Goal: Information Seeking & Learning: Find contact information

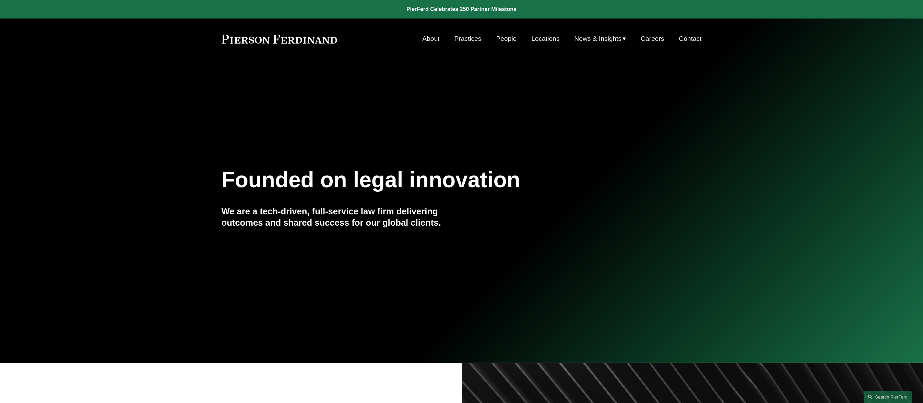
click at [500, 38] on link "People" at bounding box center [506, 38] width 21 height 13
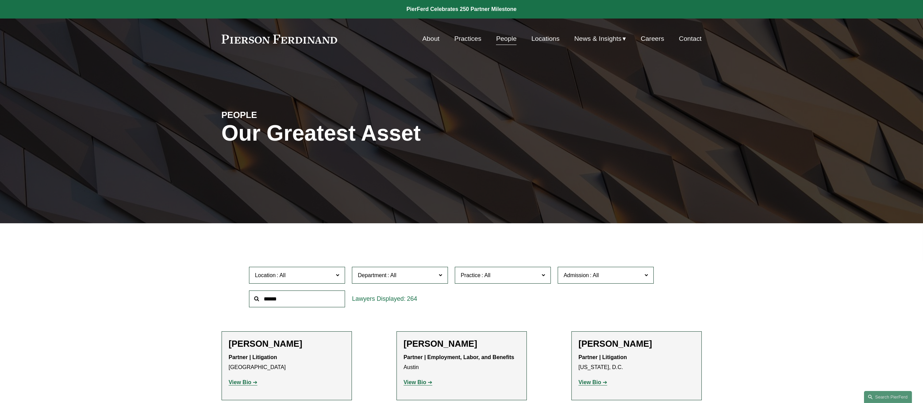
click at [316, 303] on input "text" at bounding box center [297, 299] width 96 height 17
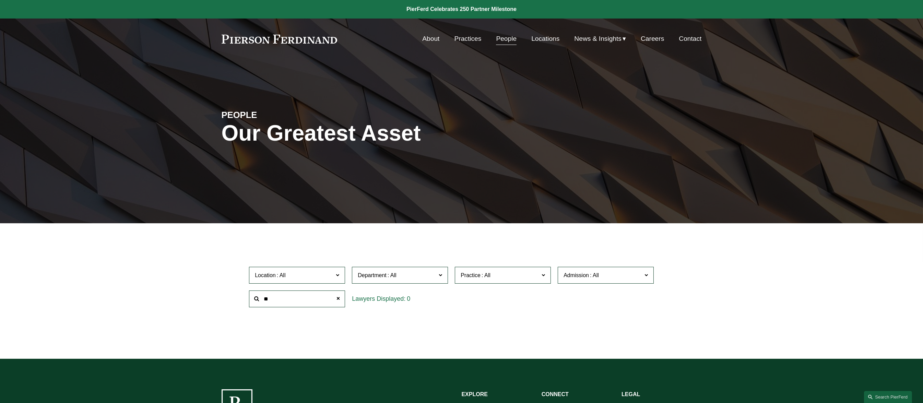
type input "*"
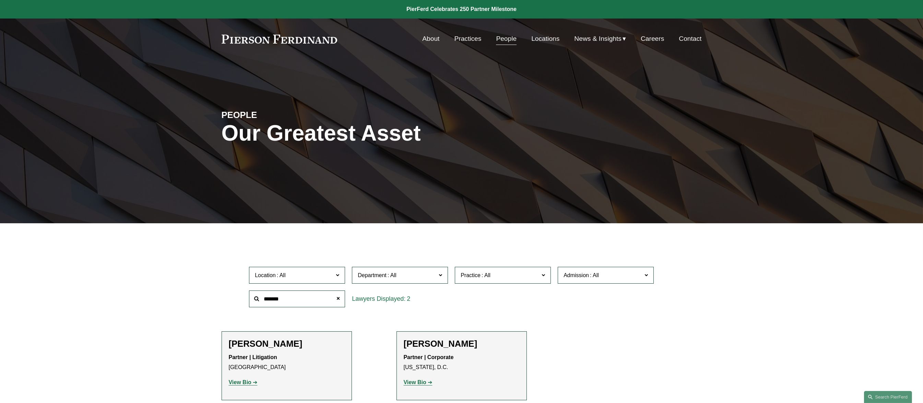
type input "*******"
click at [424, 384] on strong "View Bio" at bounding box center [415, 383] width 23 height 6
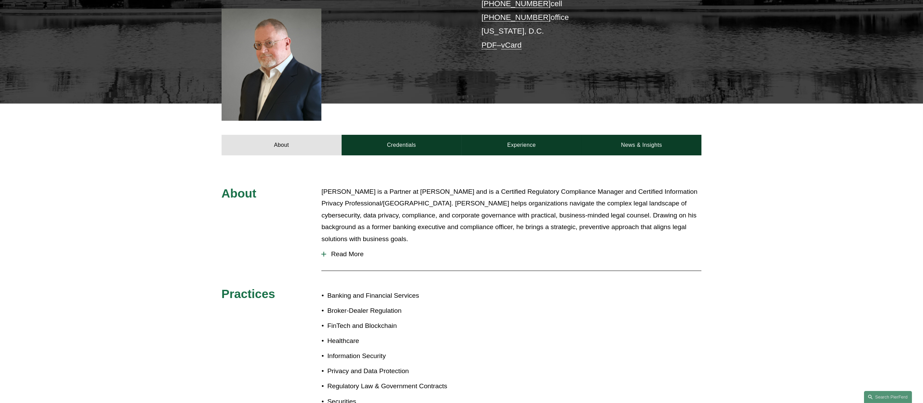
scroll to position [190, 0]
click at [355, 250] on span "Read More" at bounding box center [513, 254] width 375 height 8
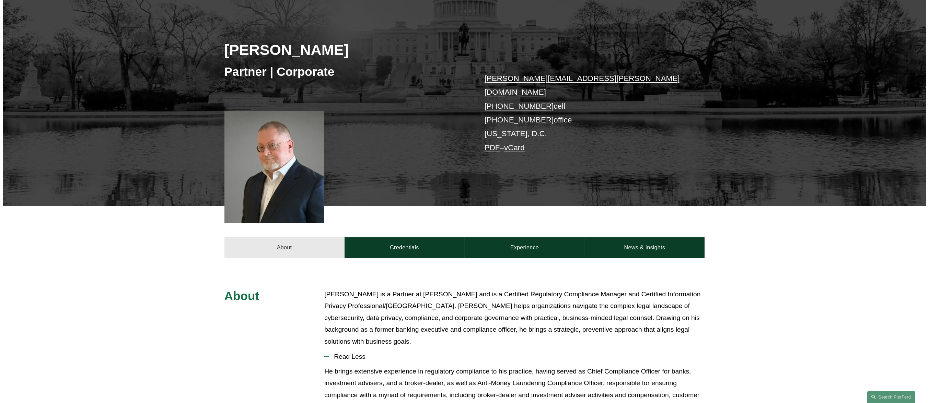
scroll to position [0, 0]
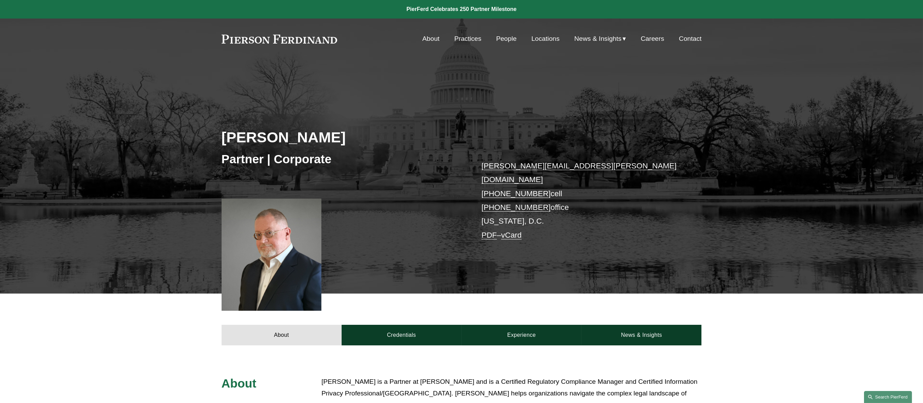
click at [895, 396] on link "Search this site" at bounding box center [888, 397] width 48 height 12
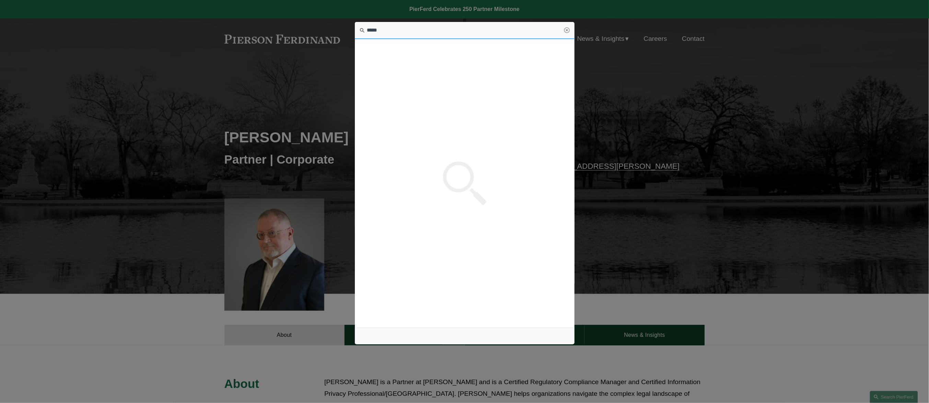
type input "*****"
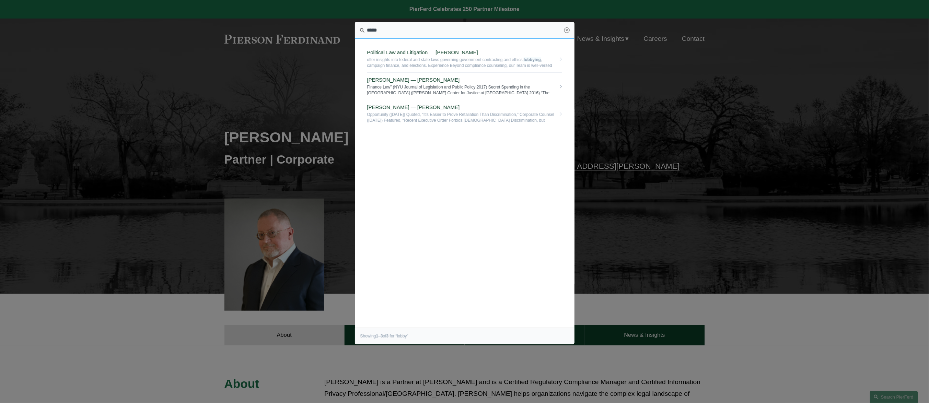
click at [388, 76] on link "Benjamin Brickner — Pierson Ferdinand LLP Finance Law” (NYU Journal of Legislat…" at bounding box center [464, 86] width 195 height 27
click at [422, 105] on span "Richard B. Cohen — Pierson Ferdinand LLP" at bounding box center [461, 107] width 189 height 6
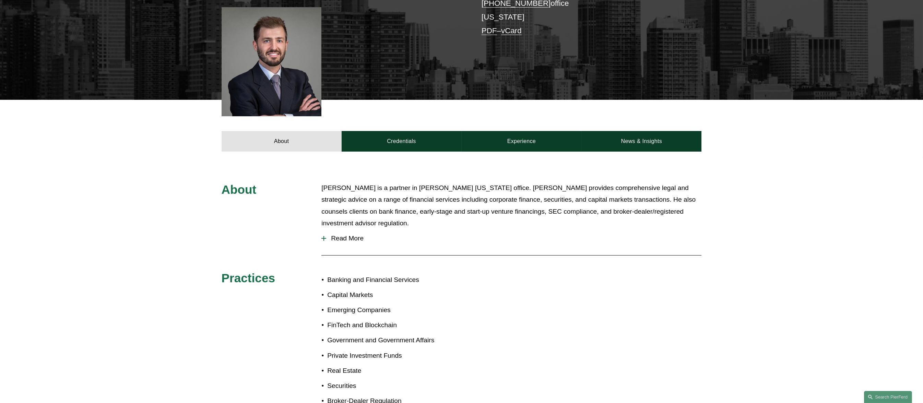
scroll to position [267, 0]
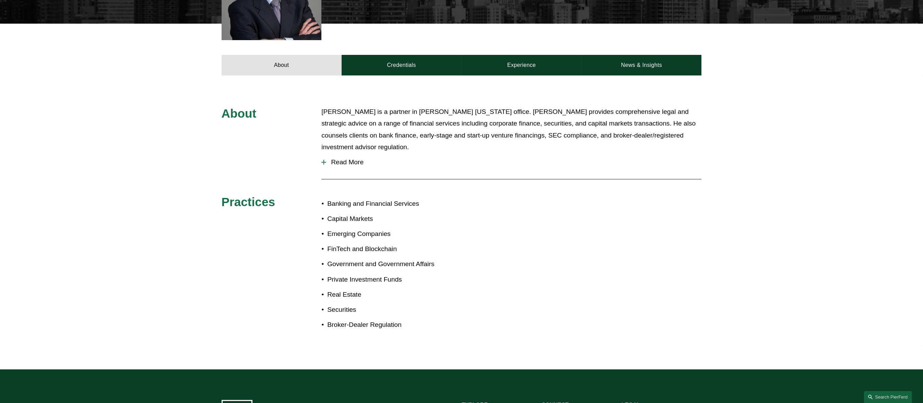
click at [351, 159] on span "Read More" at bounding box center [513, 163] width 375 height 8
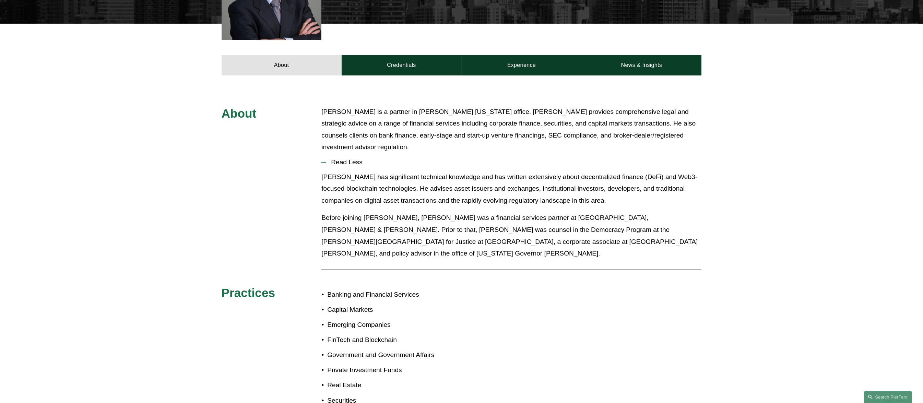
click at [494, 136] on p "Benjamin Brickner is a partner in Pierson Ferdinand’s New York office. Ben prov…" at bounding box center [512, 129] width 380 height 47
click at [642, 58] on link "News & Insights" at bounding box center [642, 65] width 120 height 21
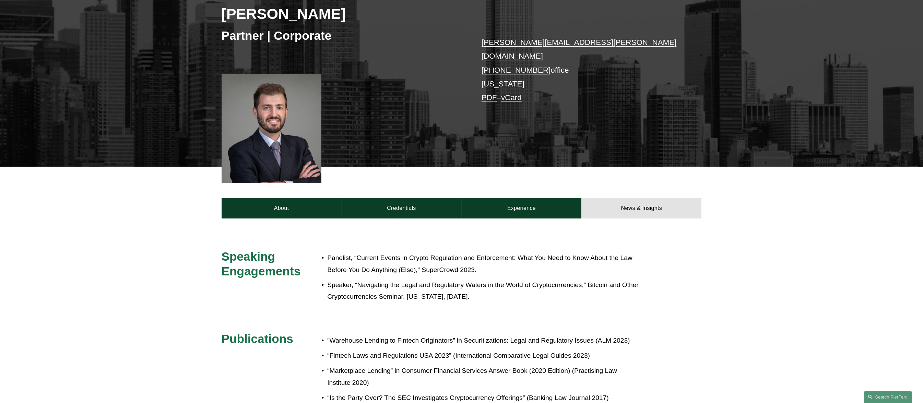
scroll to position [114, 0]
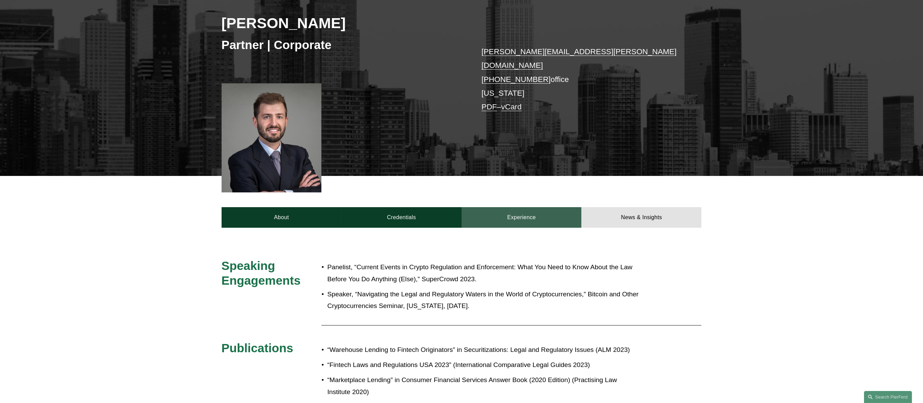
click at [514, 216] on link "Experience" at bounding box center [522, 217] width 120 height 21
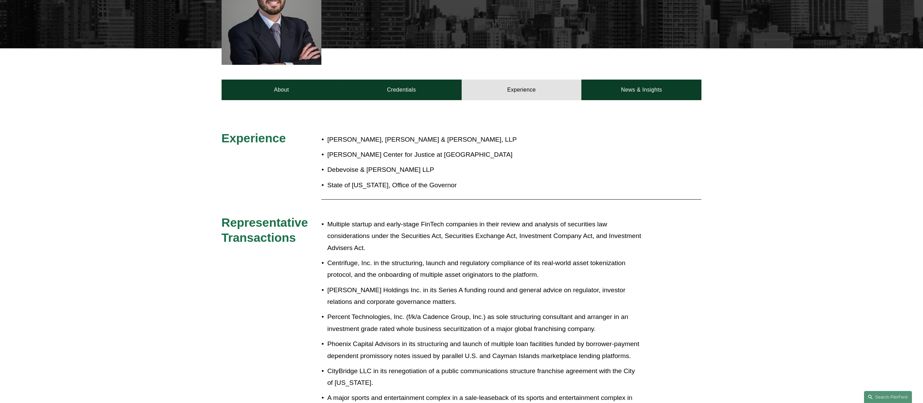
scroll to position [267, 0]
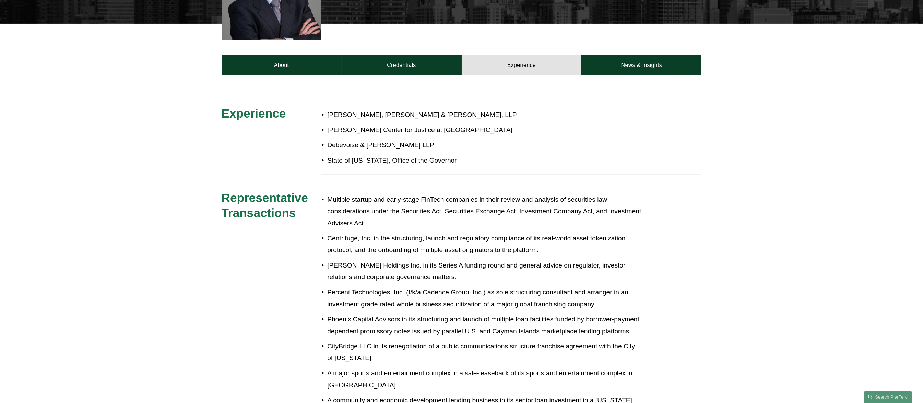
click at [515, 233] on p "Centrifuge, Inc. in the structuring, launch and regulatory compliance of its re…" at bounding box center [484, 245] width 314 height 24
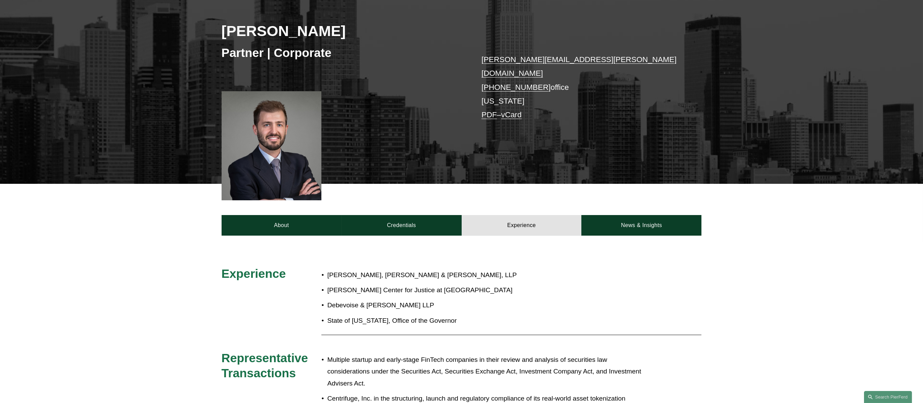
scroll to position [76, 0]
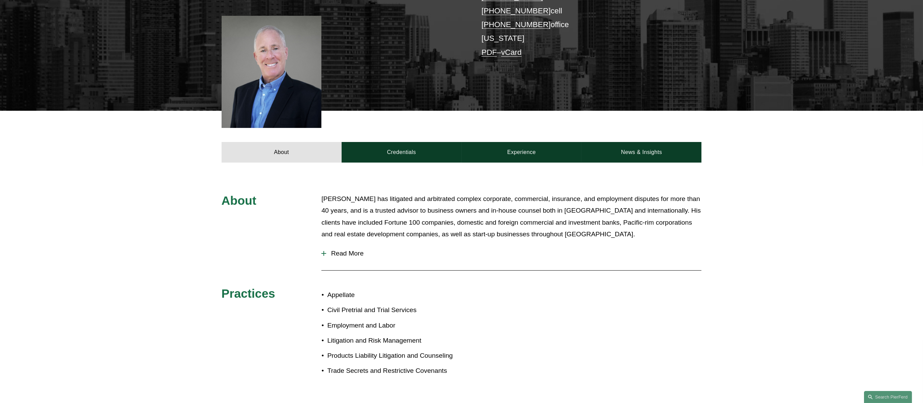
scroll to position [190, 0]
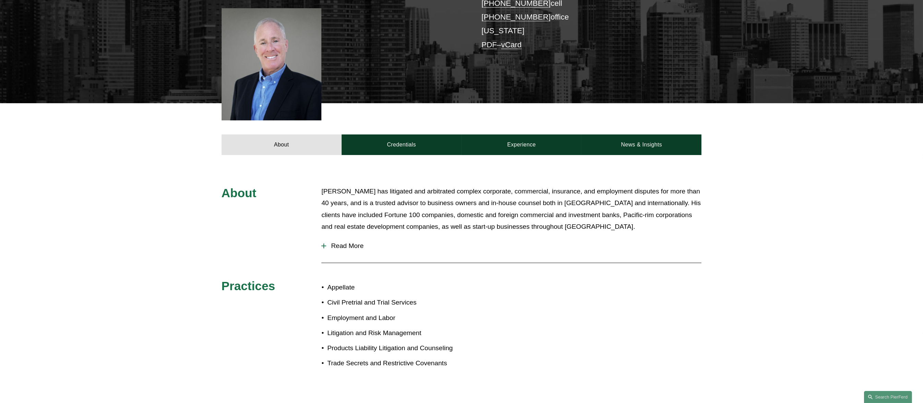
click at [509, 196] on p "[PERSON_NAME] has litigated and arbitrated complex corporate, commercial, insur…" at bounding box center [512, 209] width 380 height 47
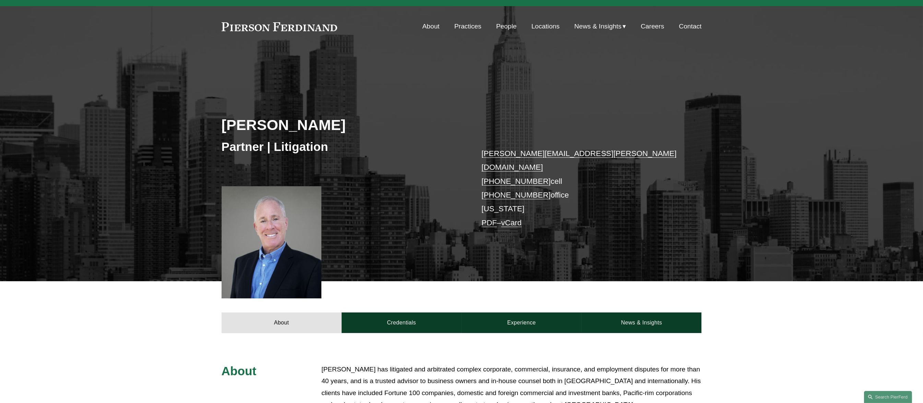
scroll to position [0, 0]
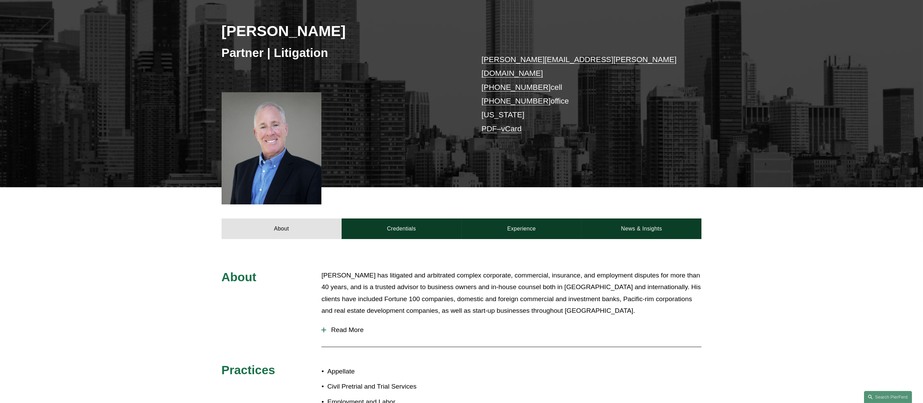
scroll to position [114, 0]
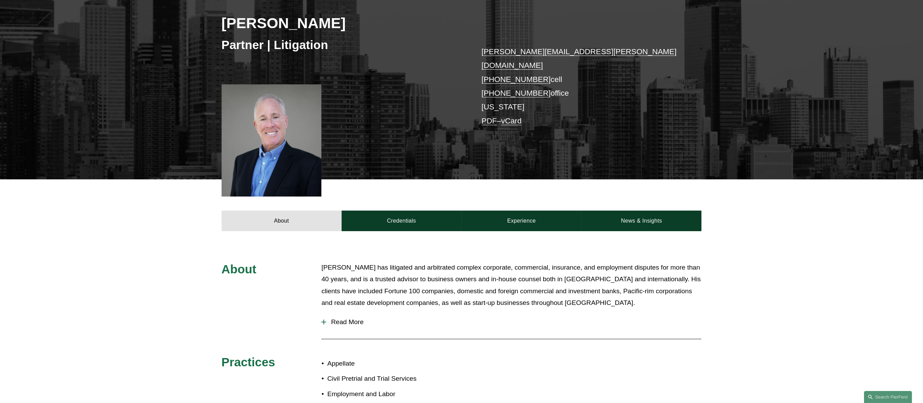
click at [351, 318] on span "Read More" at bounding box center [513, 322] width 375 height 8
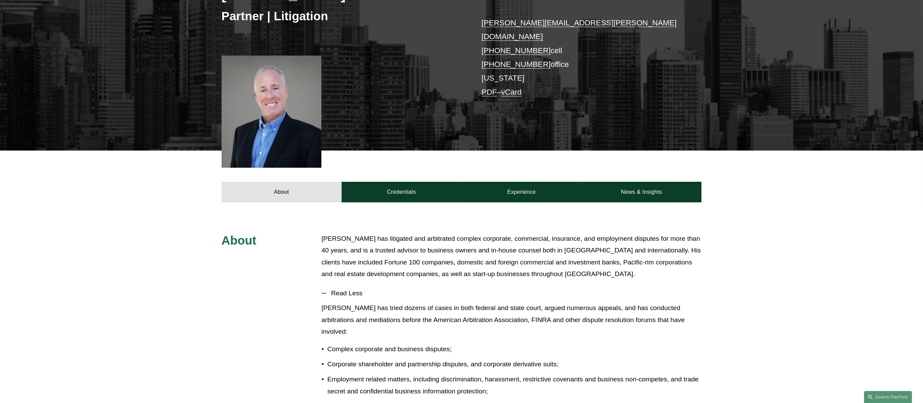
scroll to position [229, 0]
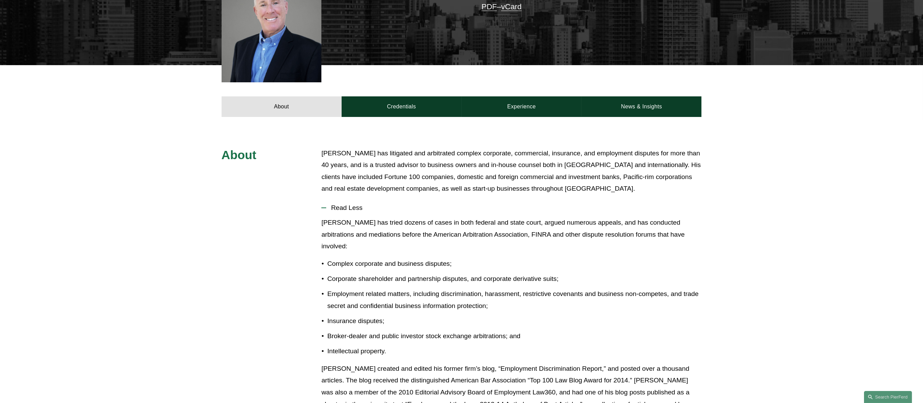
click at [617, 105] on link "News & Insights" at bounding box center [642, 106] width 120 height 21
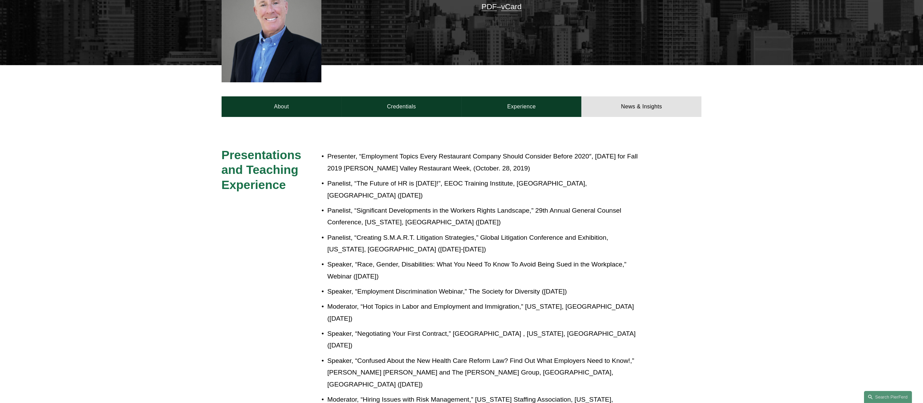
click at [446, 178] on p "Panelist, “The Future of HR is Today!”, EEOC Training Institute, Philadelphia, …" at bounding box center [484, 190] width 314 height 24
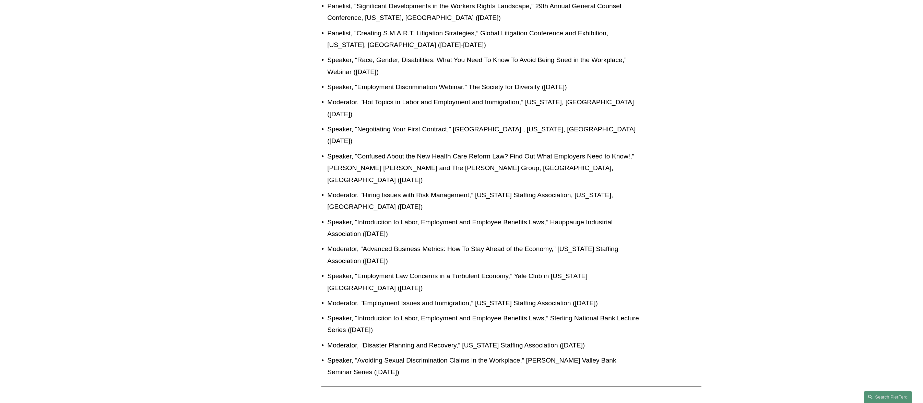
scroll to position [0, 0]
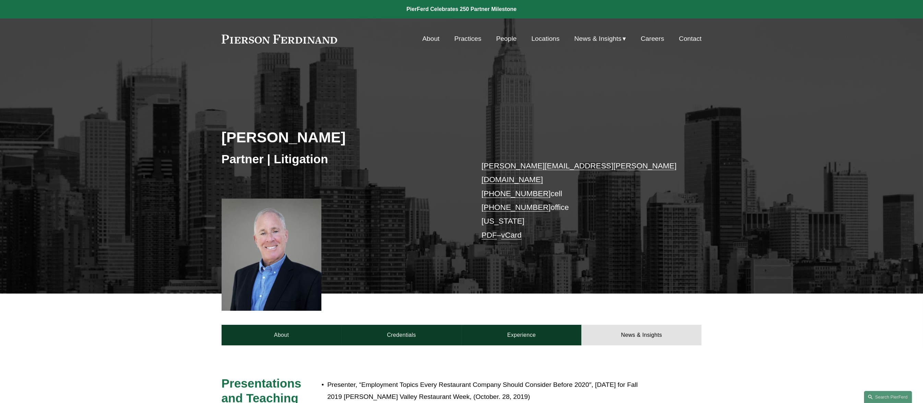
click at [434, 36] on link "About" at bounding box center [430, 38] width 17 height 13
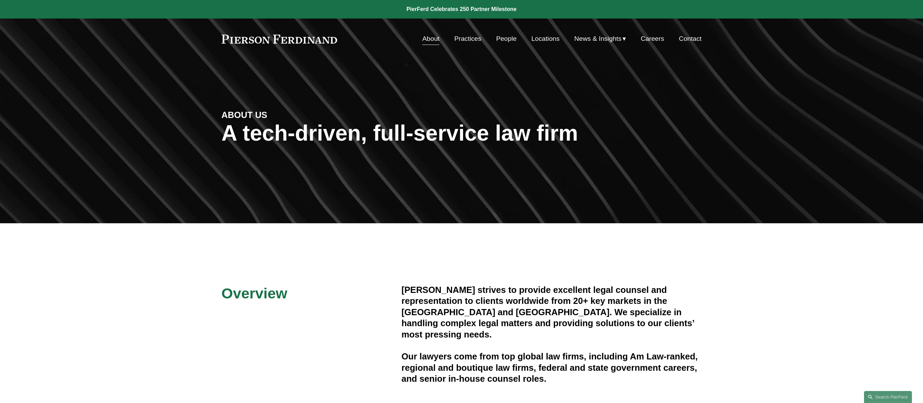
click at [462, 35] on link "Practices" at bounding box center [468, 38] width 27 height 13
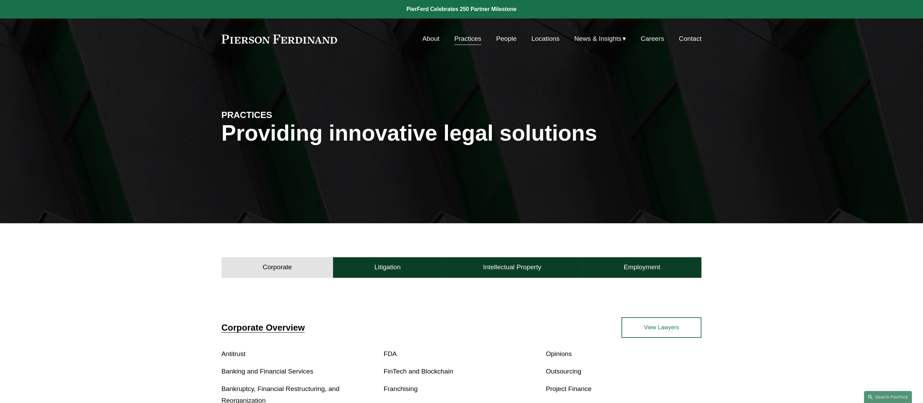
click at [508, 35] on link "People" at bounding box center [506, 38] width 21 height 13
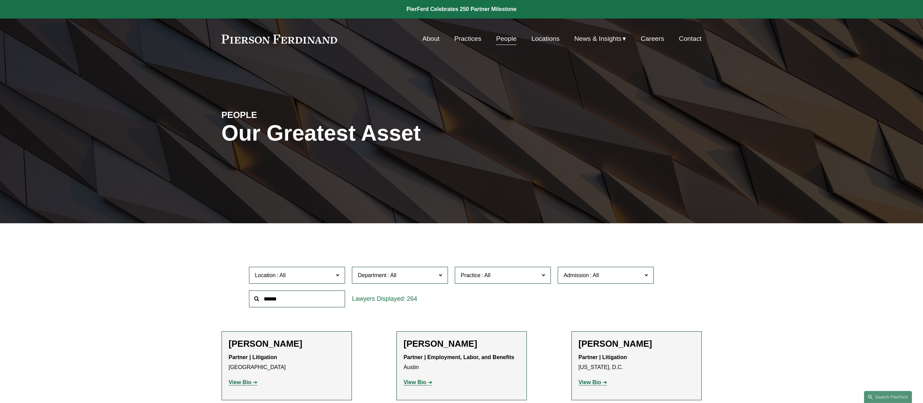
click at [350, 278] on div "Department All Corporate Employment, Labor, and Benefits Intellectual Property …" at bounding box center [400, 276] width 103 height 24
click at [342, 275] on label "Location" at bounding box center [297, 275] width 96 height 17
click at [0, 0] on link "[US_STATE], D.C." at bounding box center [0, 0] width 0 height 0
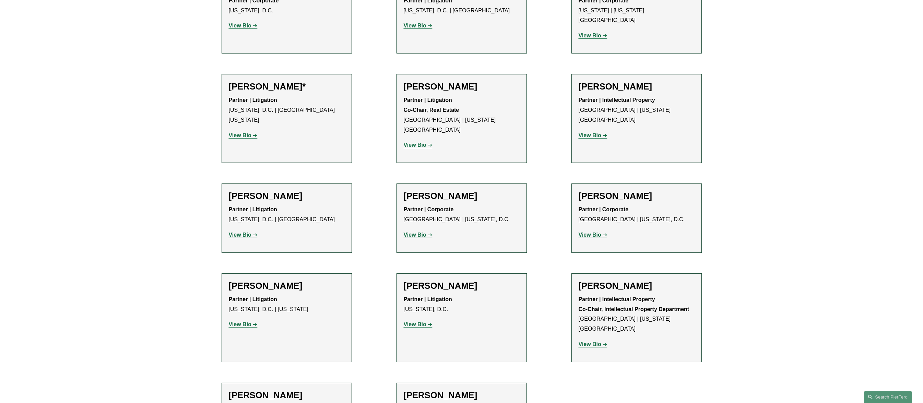
scroll to position [615, 0]
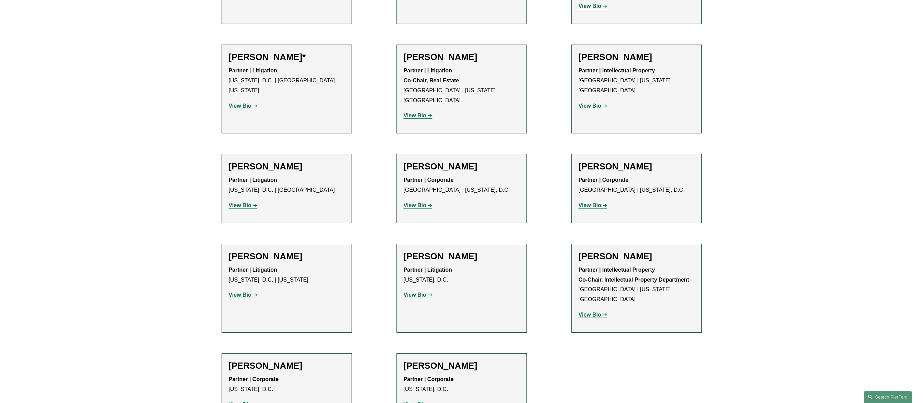
click at [145, 346] on div "Filter Location Washington, D.C. Washington, D.C. All Atlanta Austin Bellevue B…" at bounding box center [461, 34] width 923 height 832
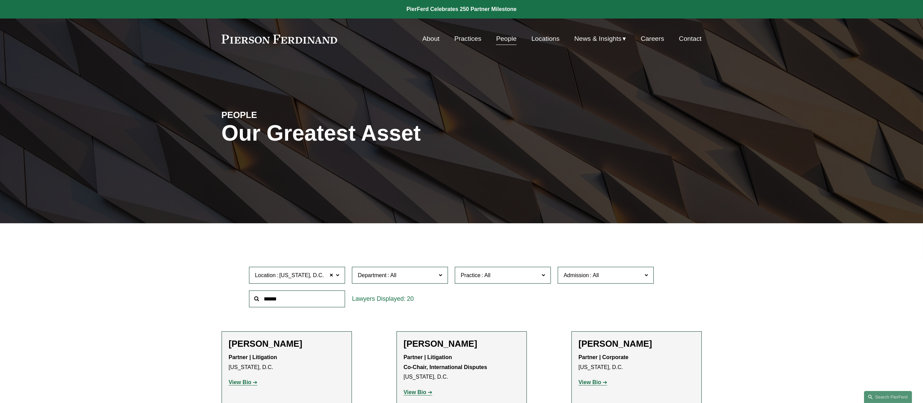
scroll to position [152, 0]
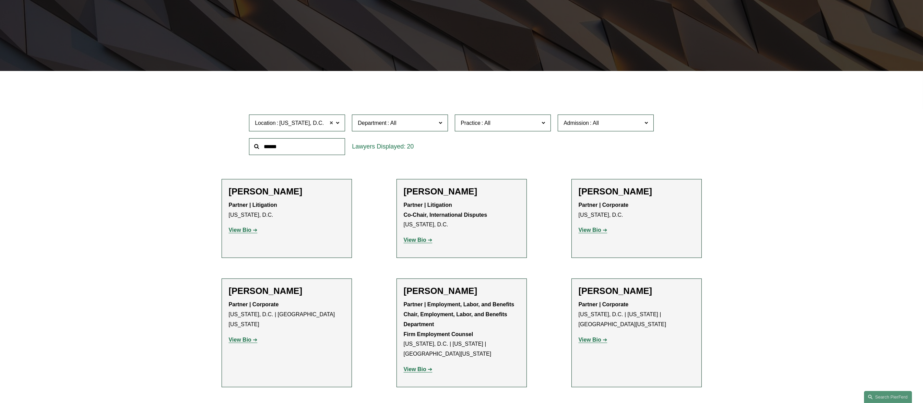
click at [332, 122] on span at bounding box center [331, 123] width 4 height 9
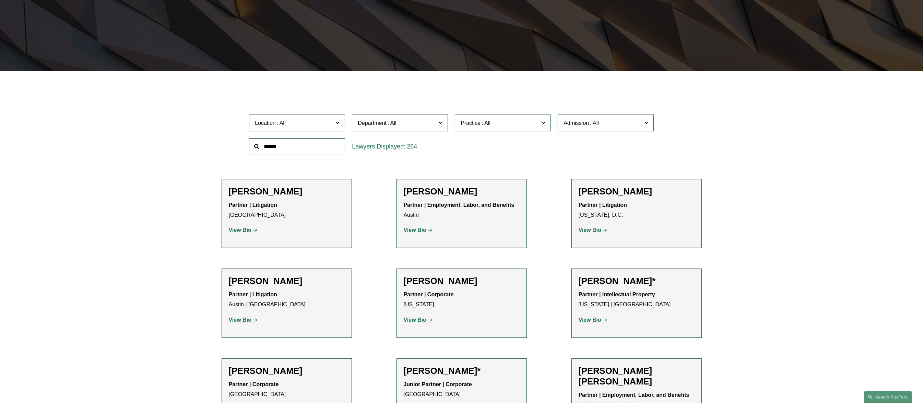
click at [642, 124] on span "Admission" at bounding box center [603, 122] width 79 height 9
click at [0, 0] on link "[US_STATE]" at bounding box center [0, 0] width 0 height 0
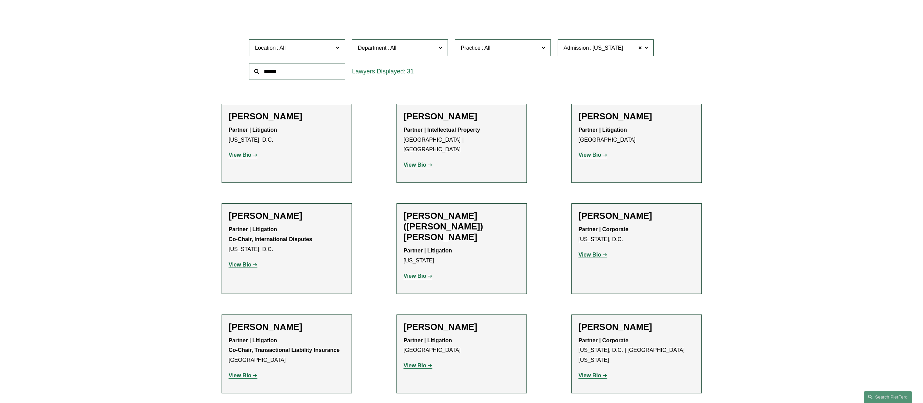
scroll to position [229, 0]
click at [639, 46] on span at bounding box center [640, 47] width 4 height 9
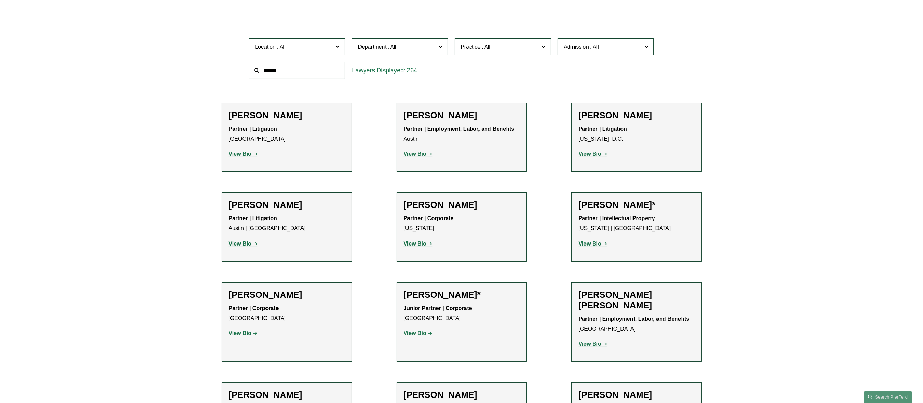
click at [314, 43] on span "Location" at bounding box center [294, 46] width 79 height 9
click at [0, 0] on link "[US_STATE], D.C." at bounding box center [0, 0] width 0 height 0
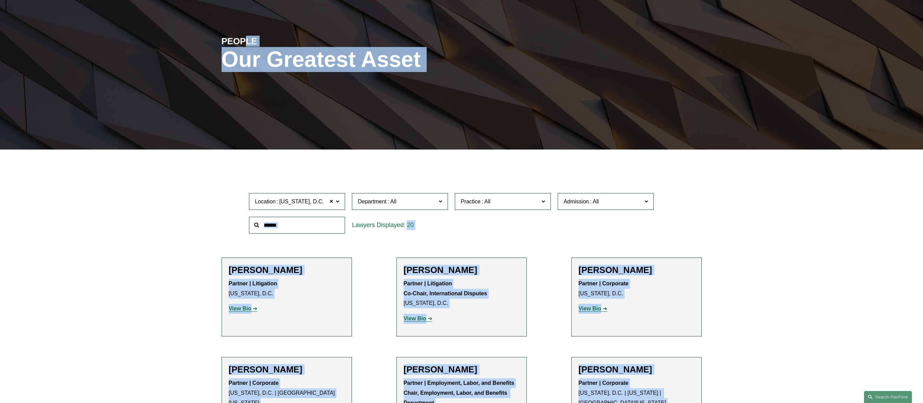
scroll to position [62, 0]
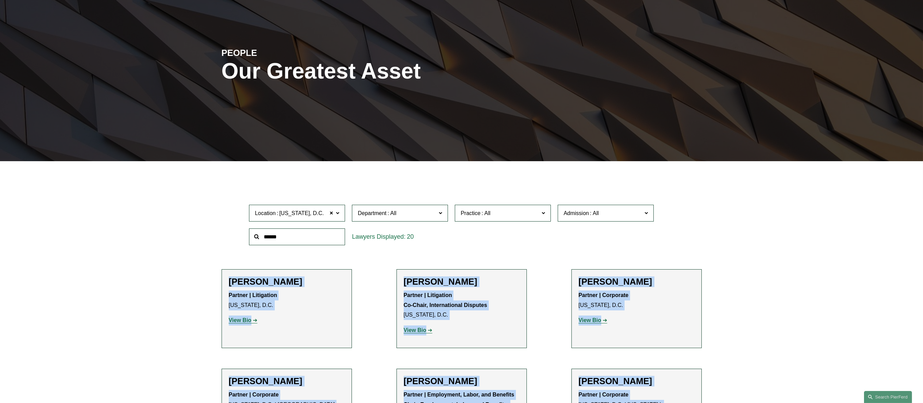
drag, startPoint x: 462, startPoint y: 346, endPoint x: 204, endPoint y: 279, distance: 266.5
copy ul "Kamel Aitelaj Partner | Litigation Washington, D.C. View Bio Location: Washingt…"
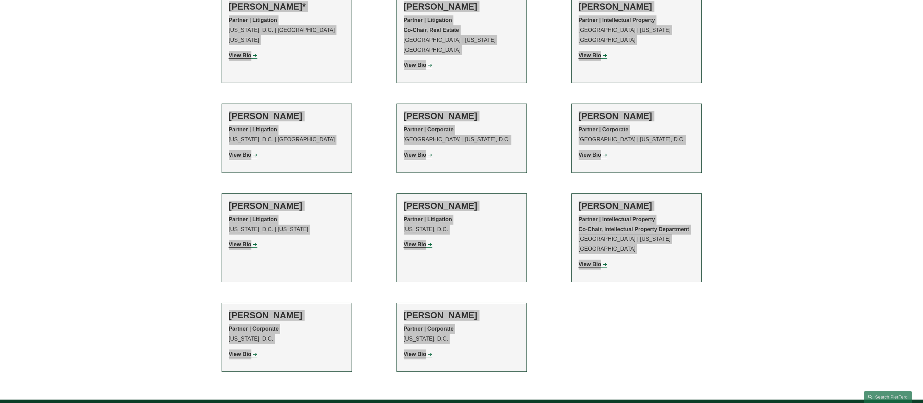
scroll to position [710, 0]
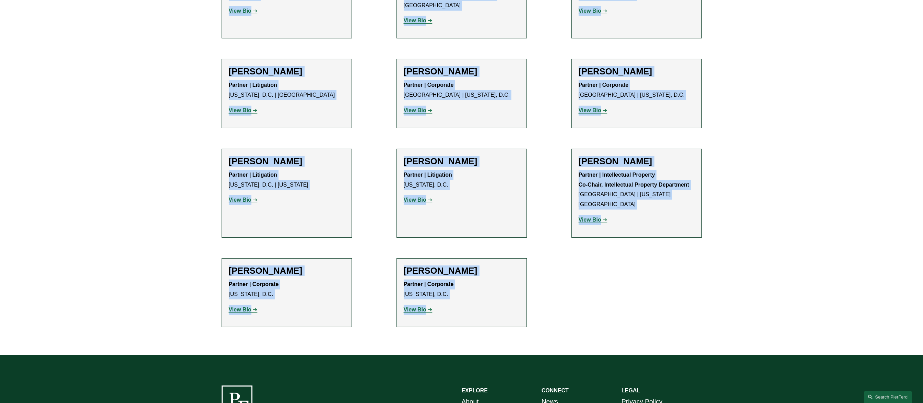
click at [243, 307] on strong "View Bio" at bounding box center [240, 310] width 23 height 6
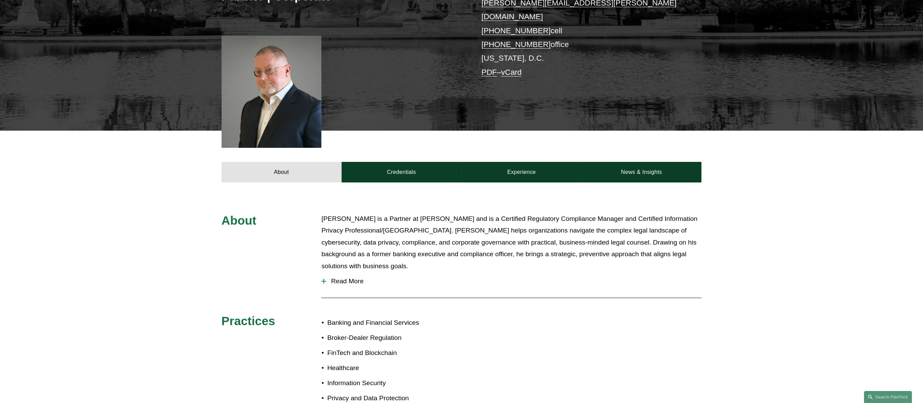
scroll to position [190, 0]
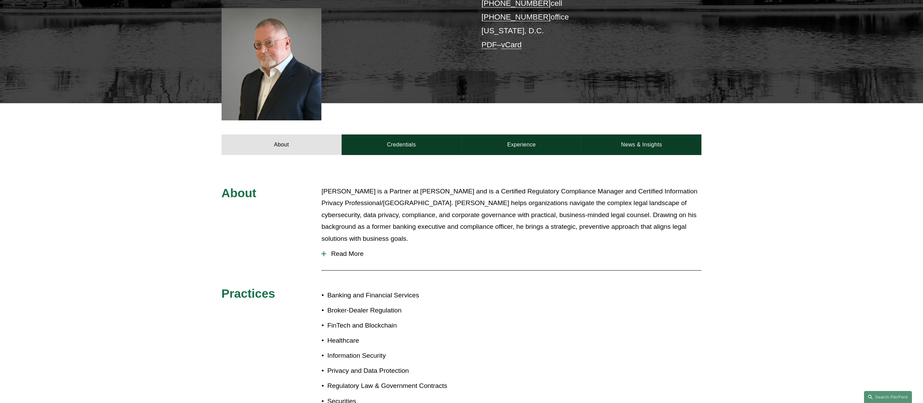
click at [797, 231] on div "About [PERSON_NAME] is a Partner at [PERSON_NAME] and is a Certified Regulatory…" at bounding box center [461, 308] width 923 height 245
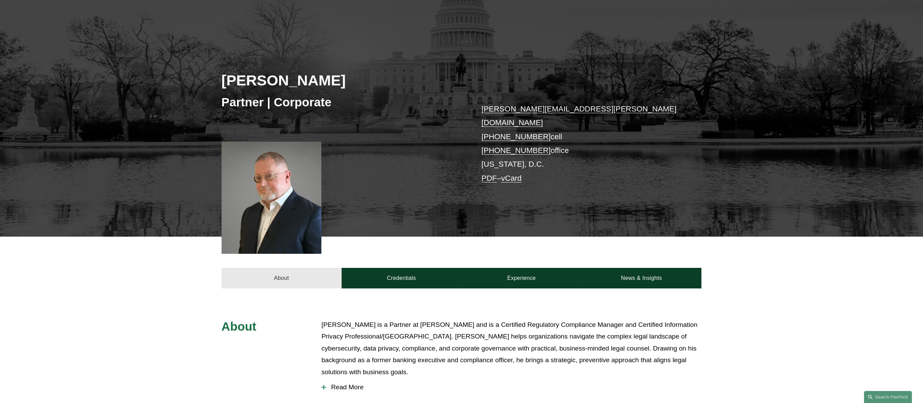
scroll to position [229, 0]
